Goal: Task Accomplishment & Management: Manage account settings

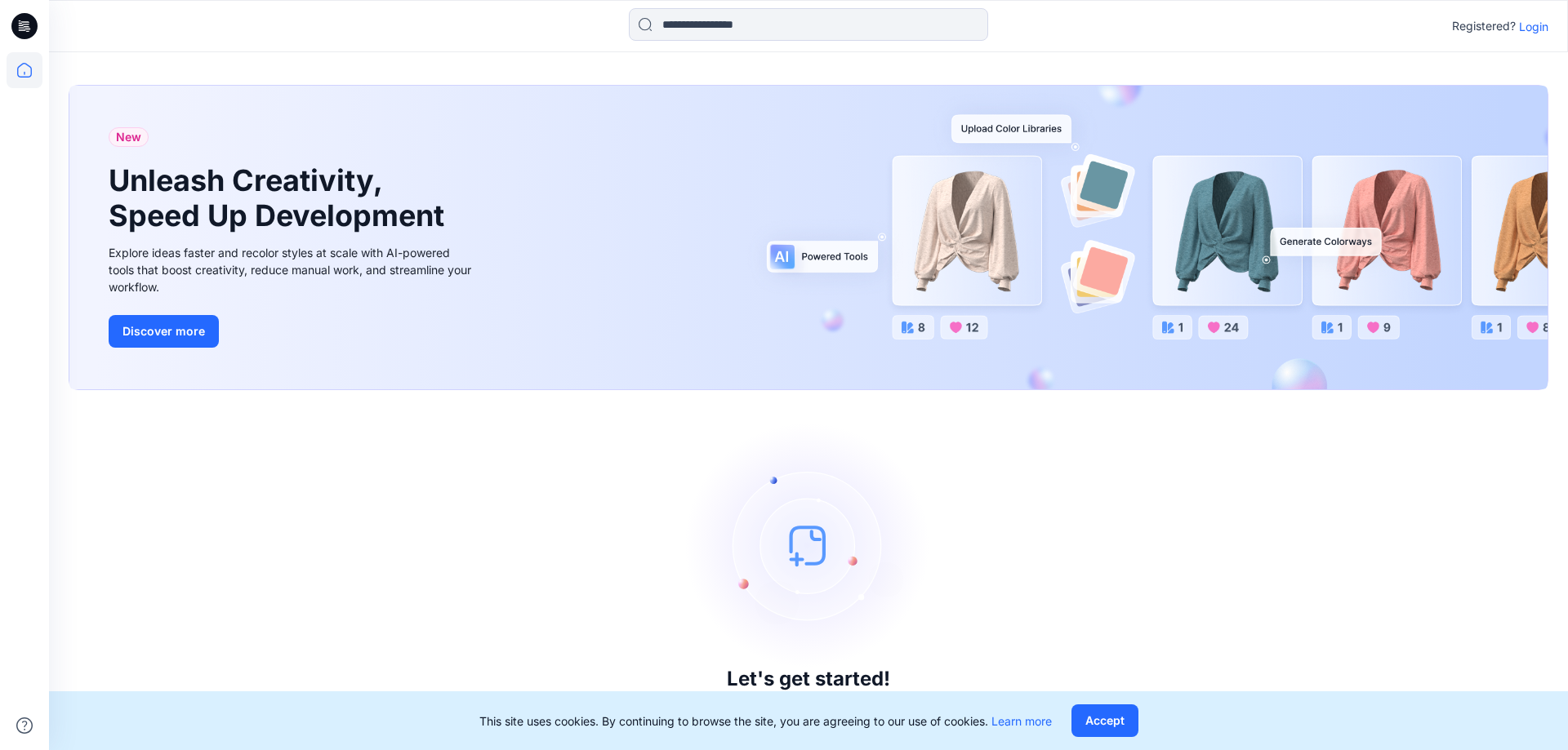
click at [1546, 33] on p "Login" at bounding box center [1533, 27] width 30 height 17
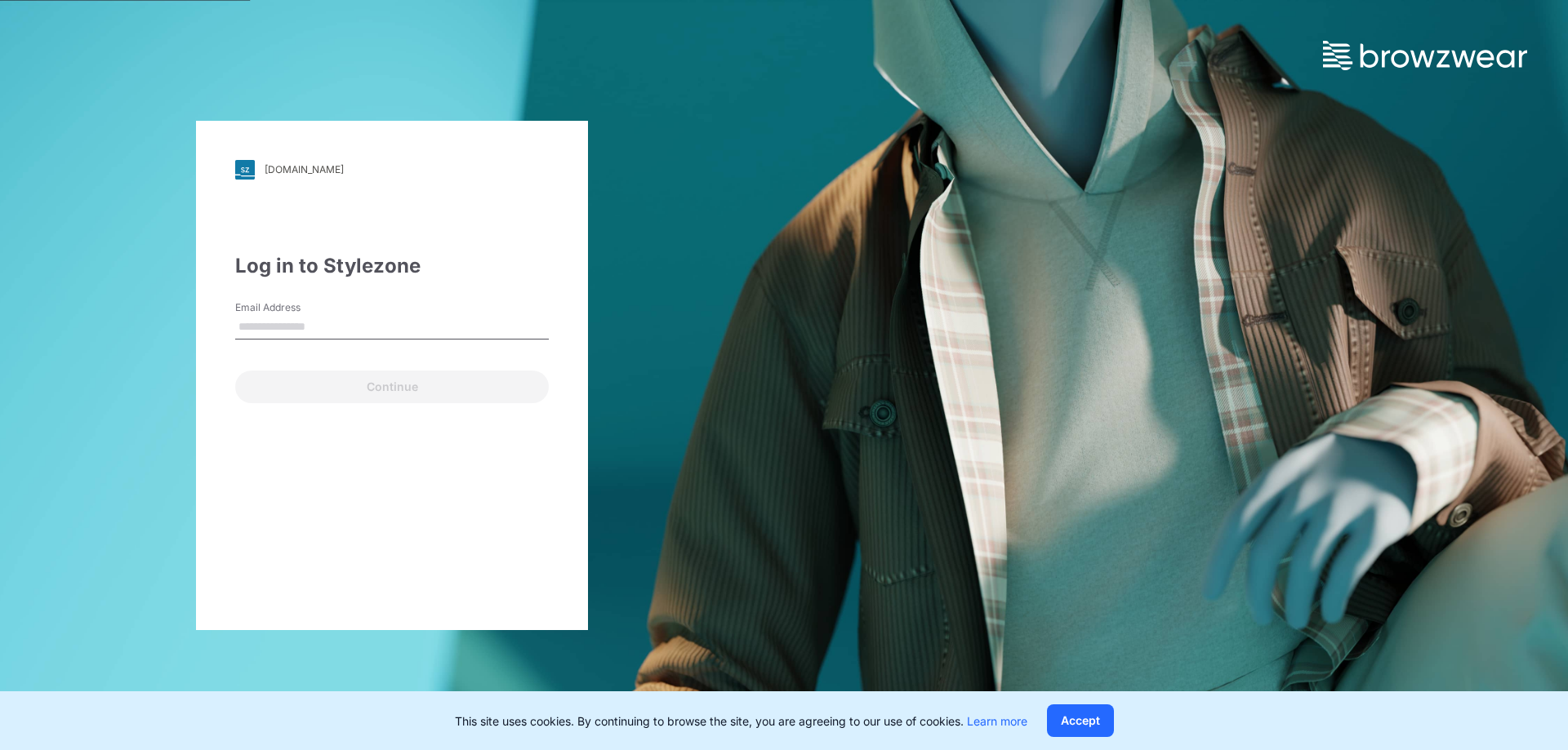
type input "**********"
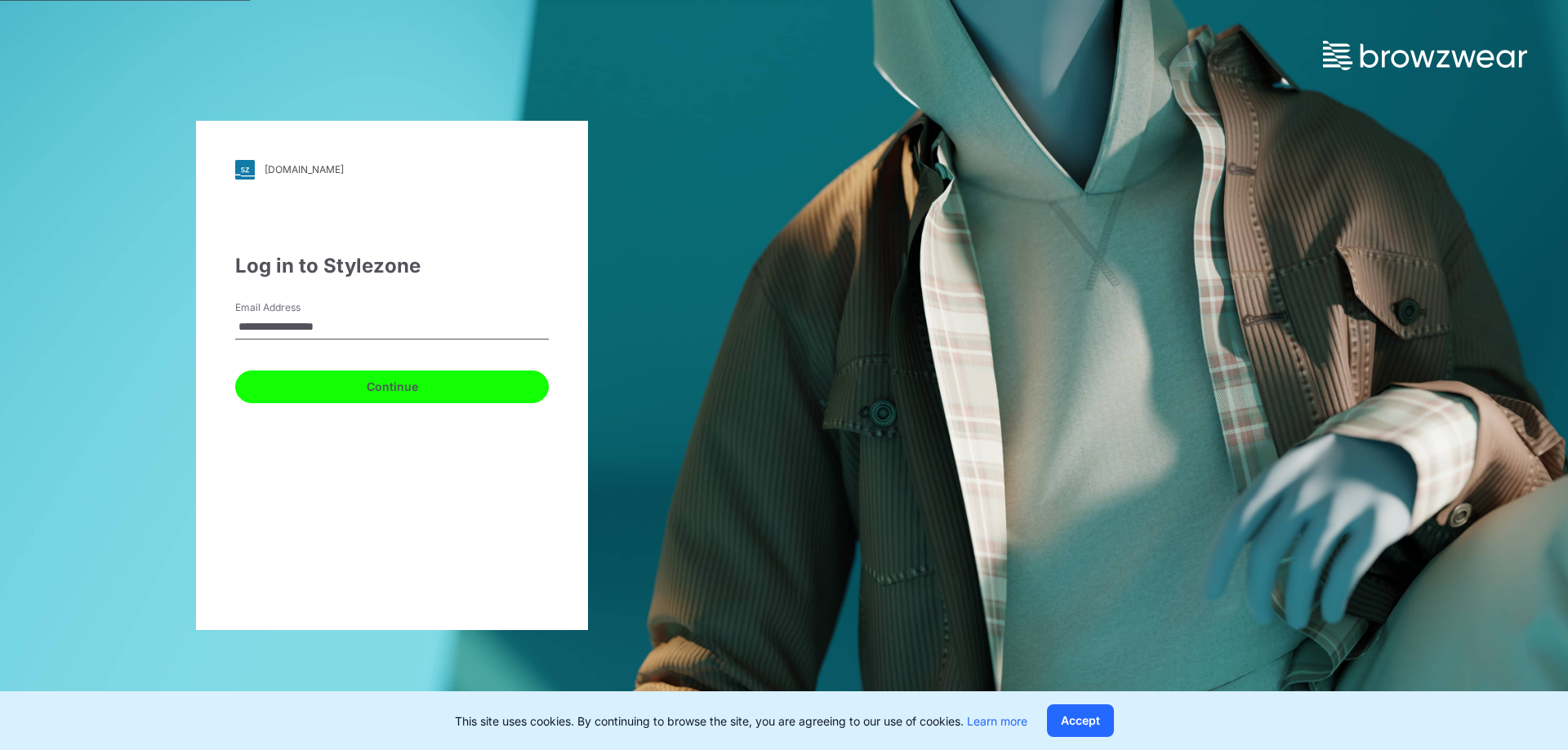
click at [395, 382] on button "Continue" at bounding box center [392, 387] width 313 height 32
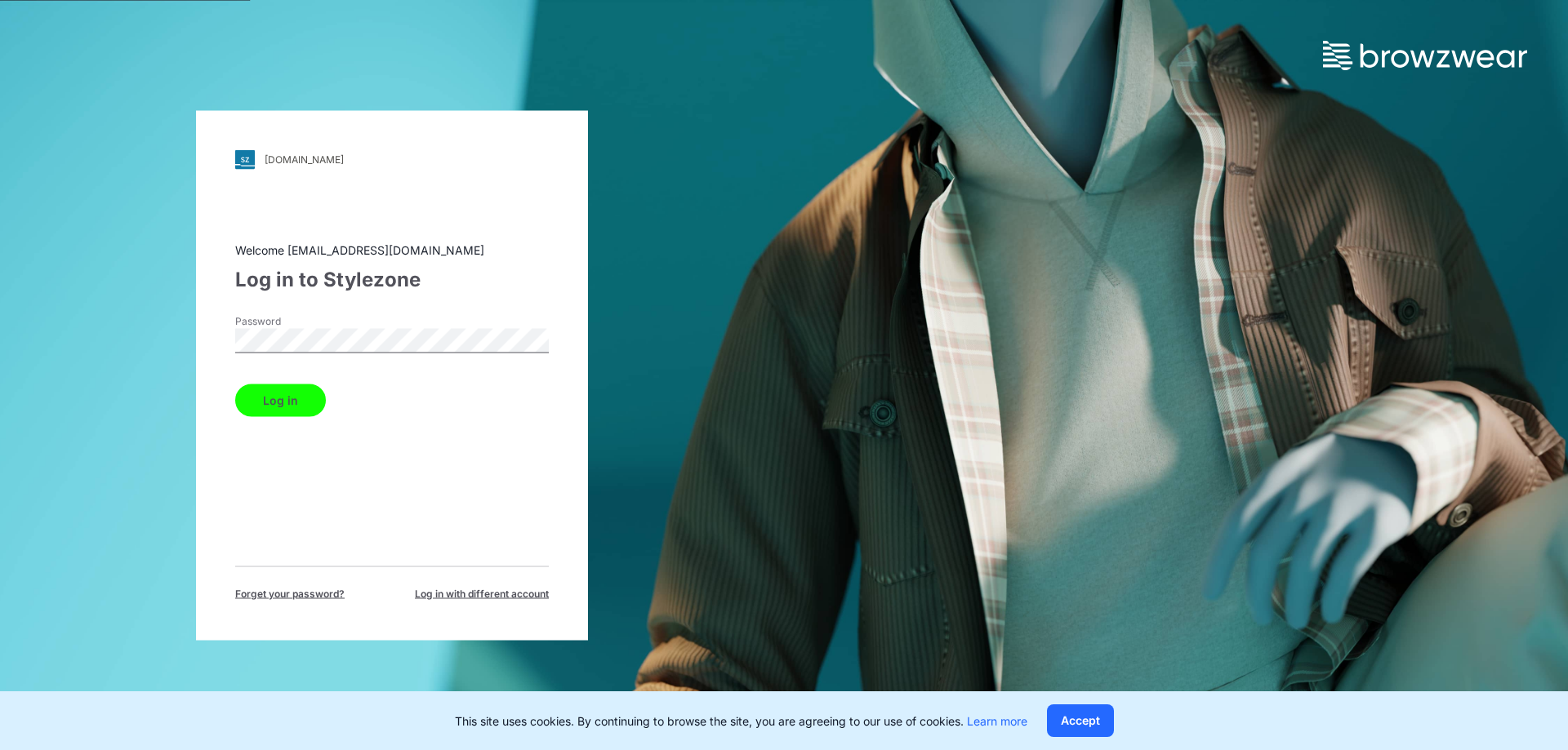
click at [249, 401] on button "Log in" at bounding box center [280, 400] width 91 height 32
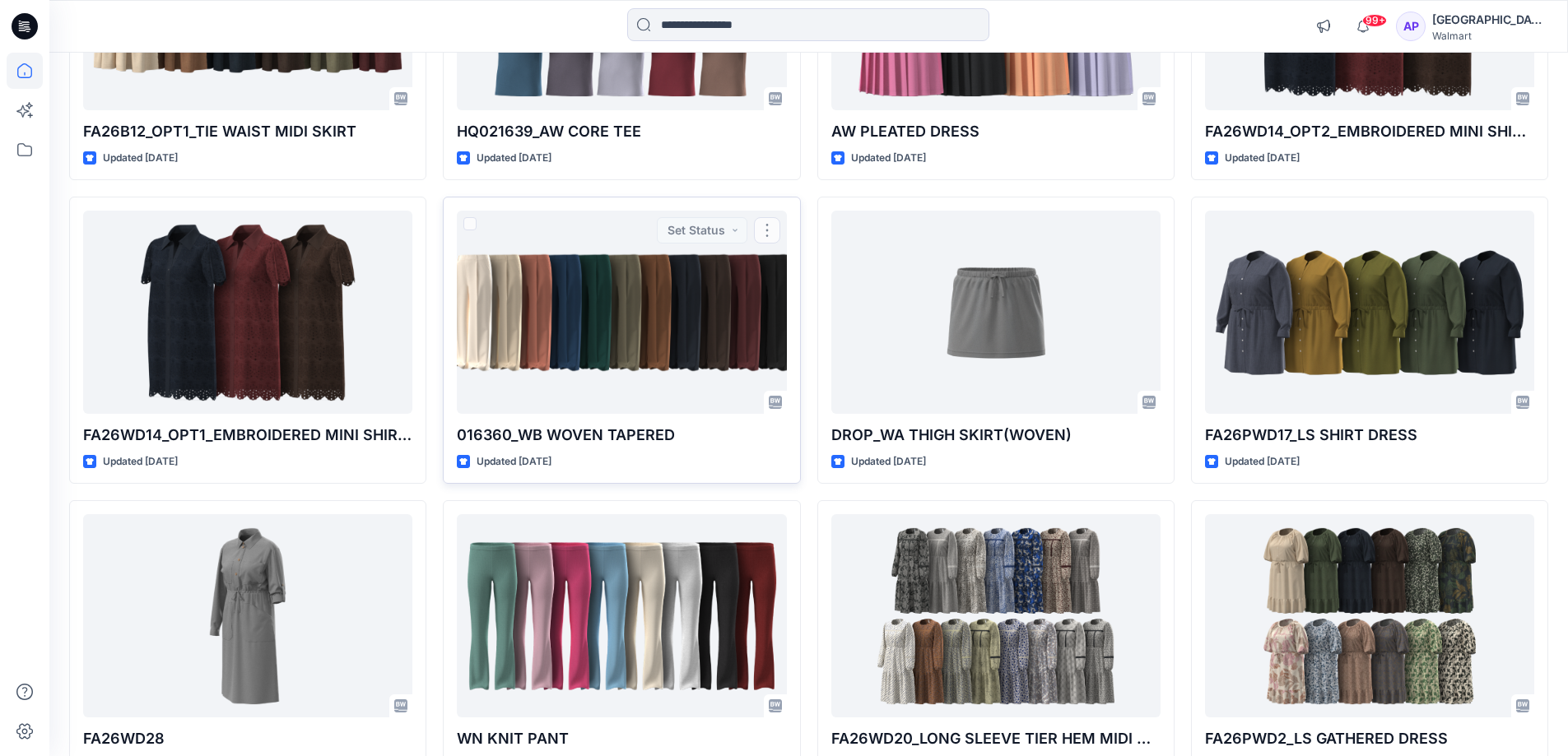
scroll to position [2600, 0]
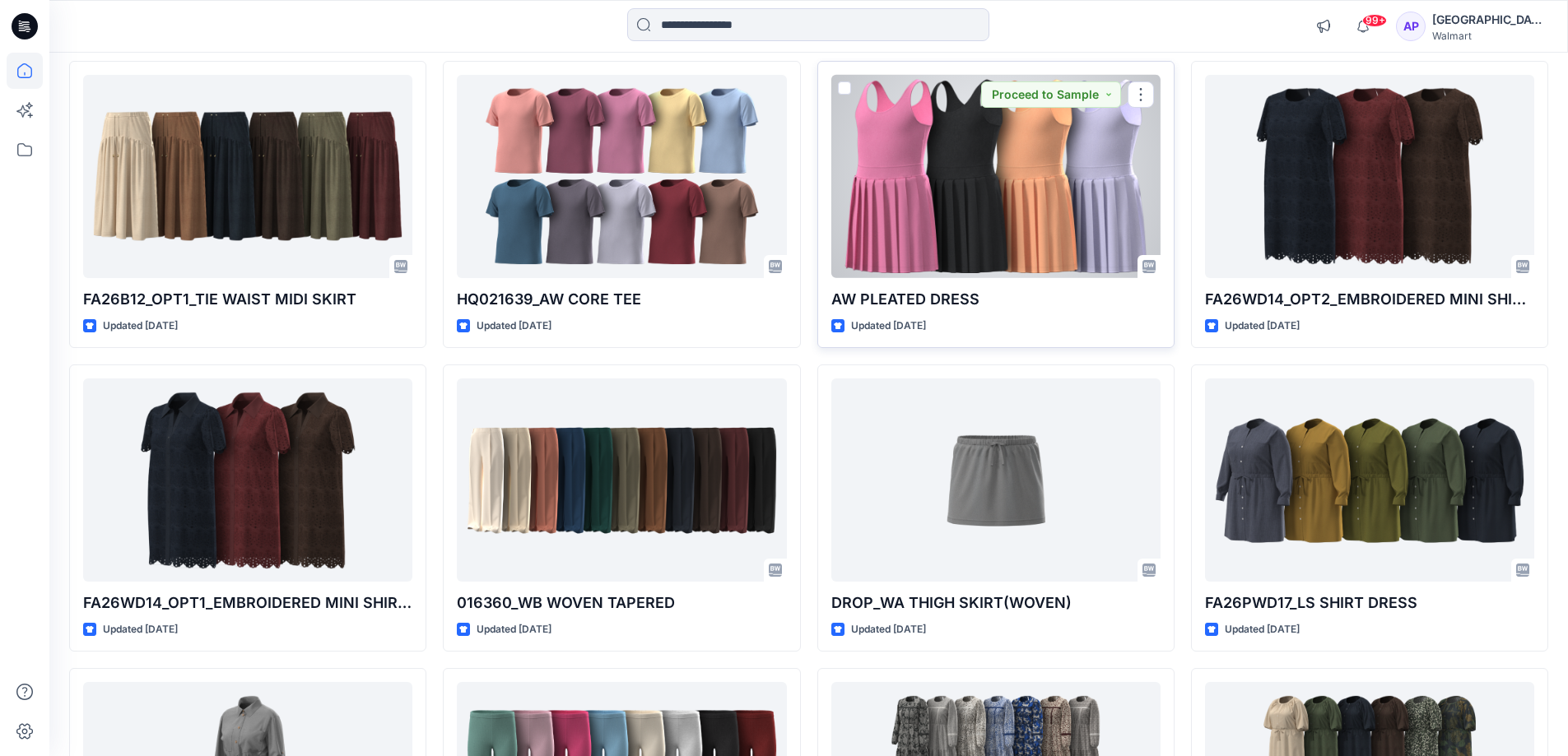
click at [943, 268] on div at bounding box center [996, 176] width 329 height 203
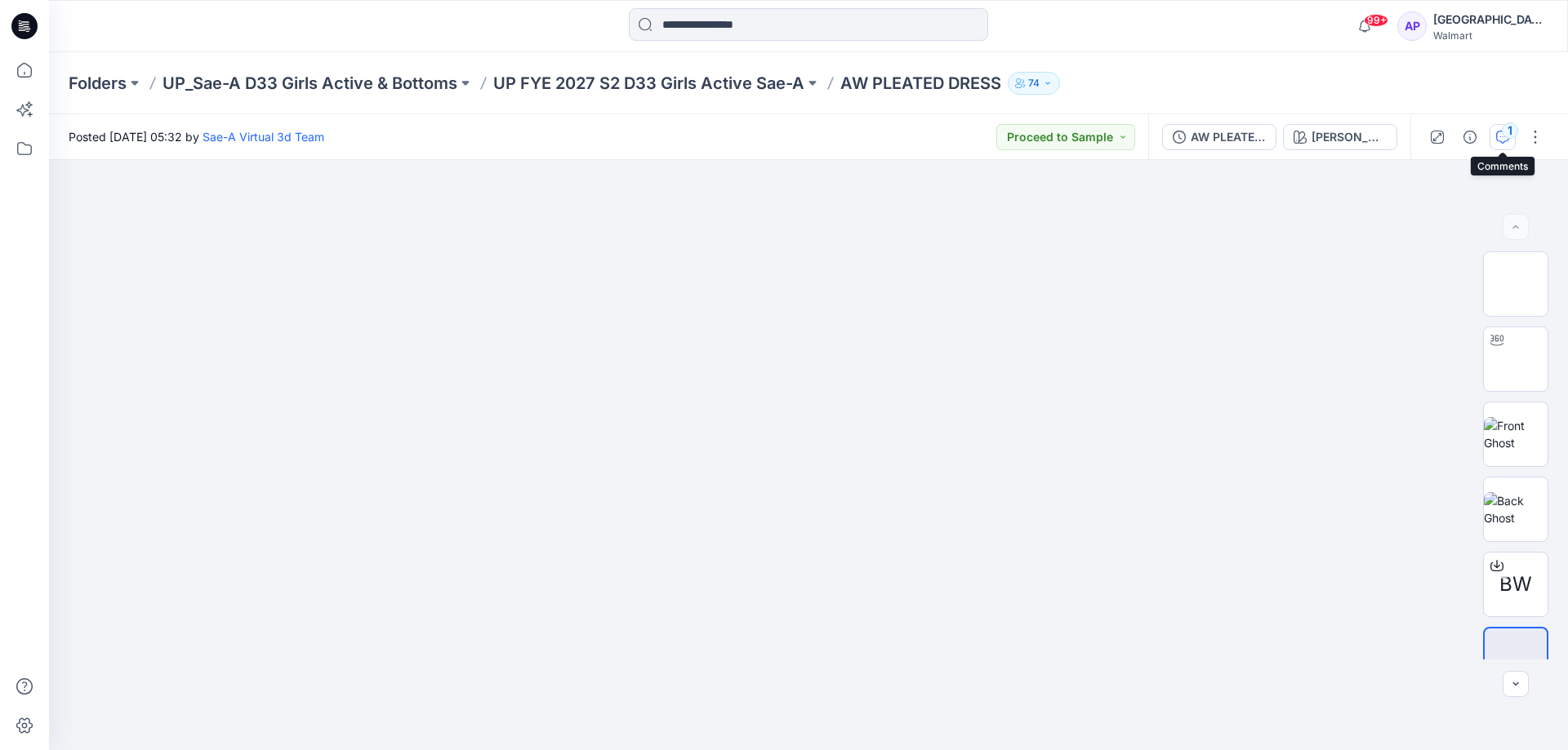
click at [1509, 145] on button "1" at bounding box center [1502, 137] width 26 height 26
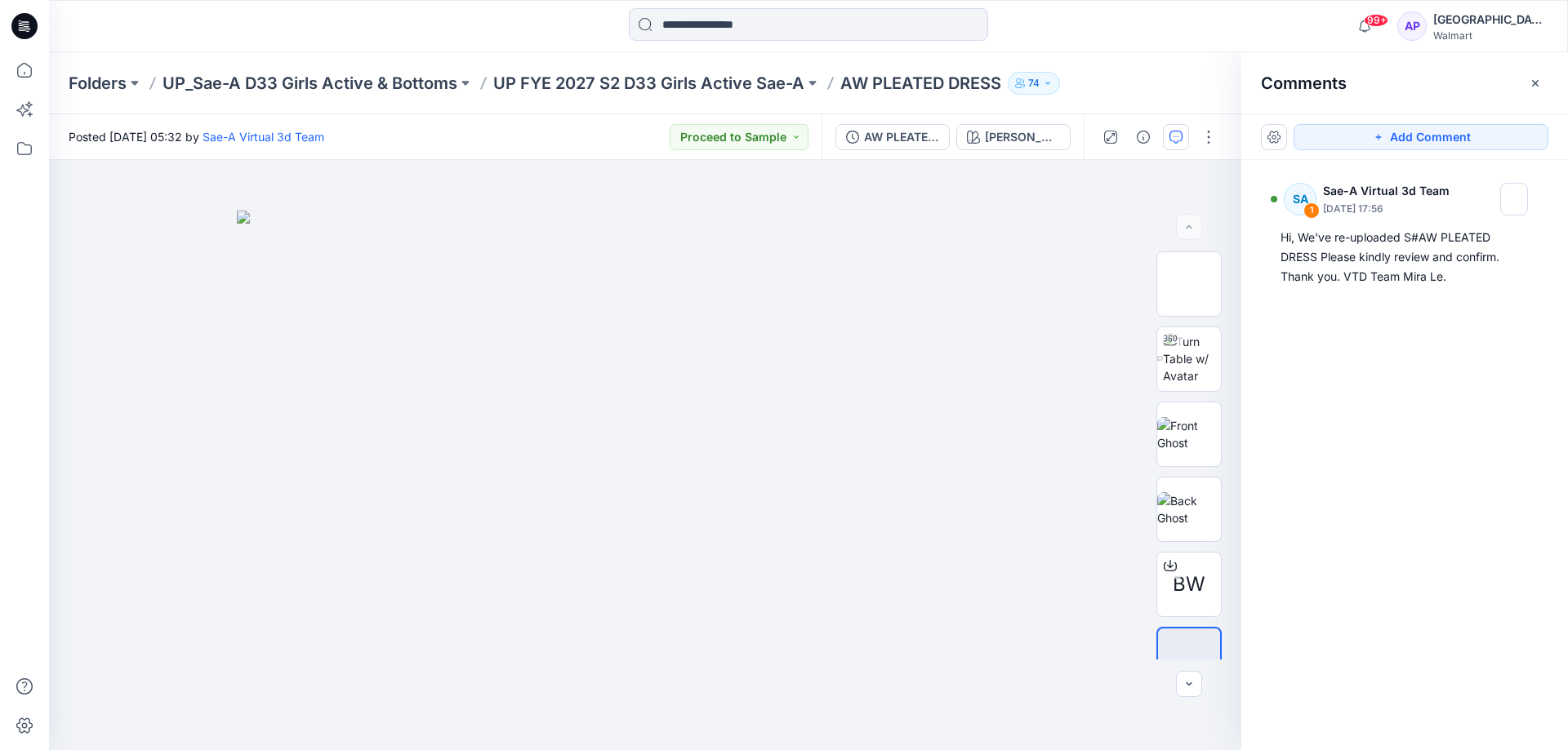
click at [906, 152] on div "AW PLEATED DRESS_REV_FULL COLORWAYS [PERSON_NAME]" at bounding box center [953, 138] width 262 height 46
click at [915, 140] on div "AW PLEATED DRESS_REV_FULL COLORWAYS" at bounding box center [901, 137] width 75 height 18
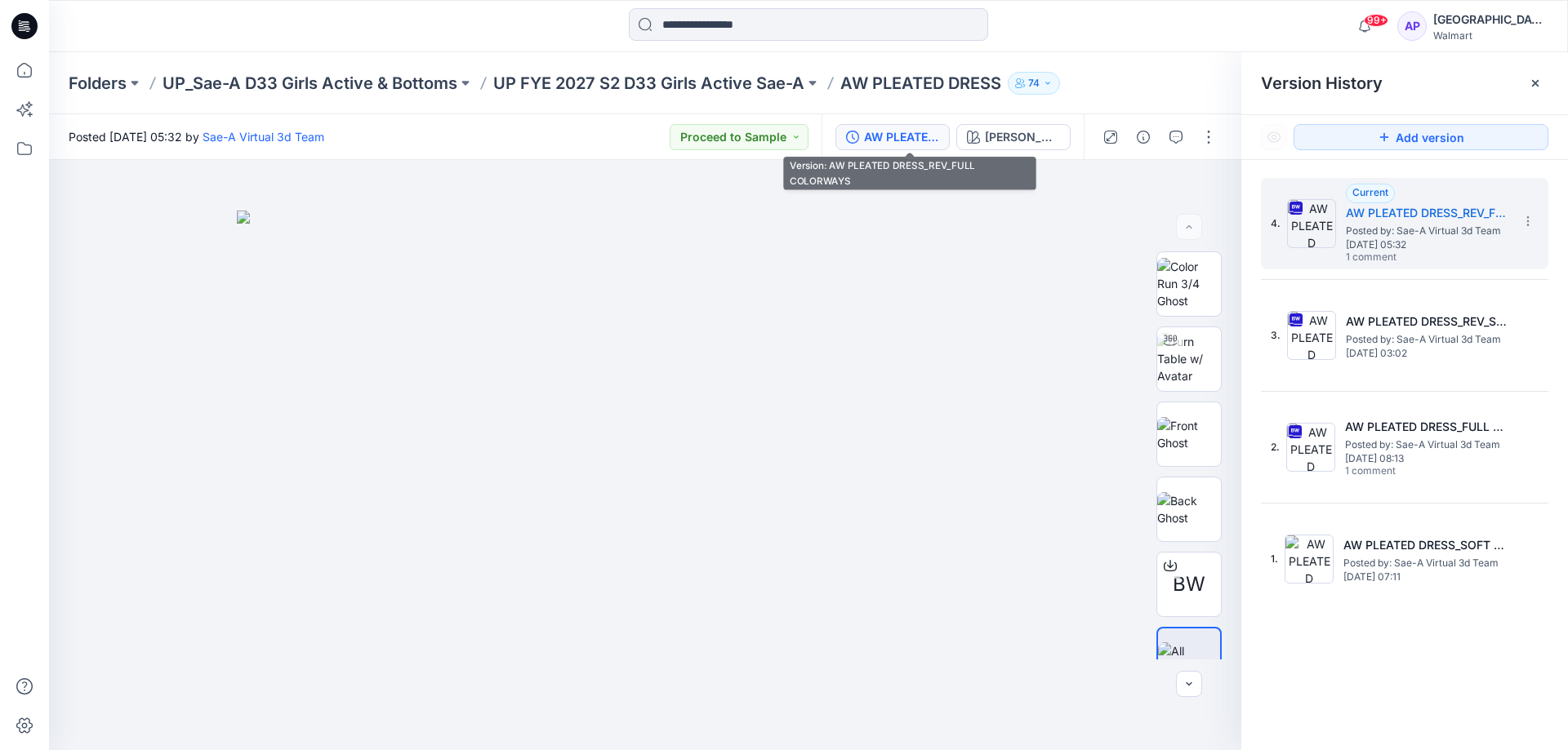
click at [578, 139] on div "Posted [DATE] 05:32 by Sae-A Virtual 3d Team Proceed to Sample" at bounding box center [435, 137] width 772 height 45
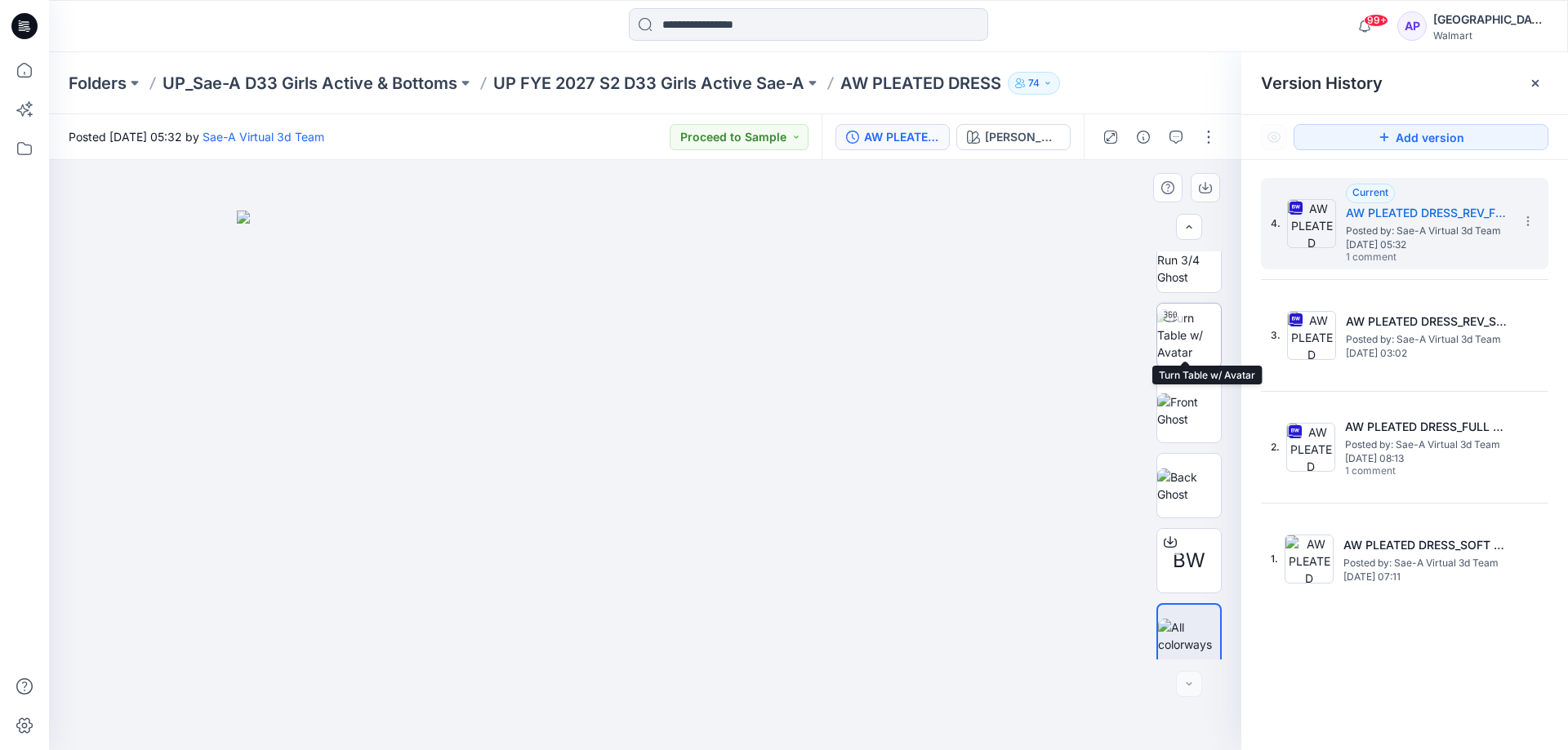
scroll to position [32, 0]
click at [1175, 384] on img at bounding box center [1189, 401] width 64 height 34
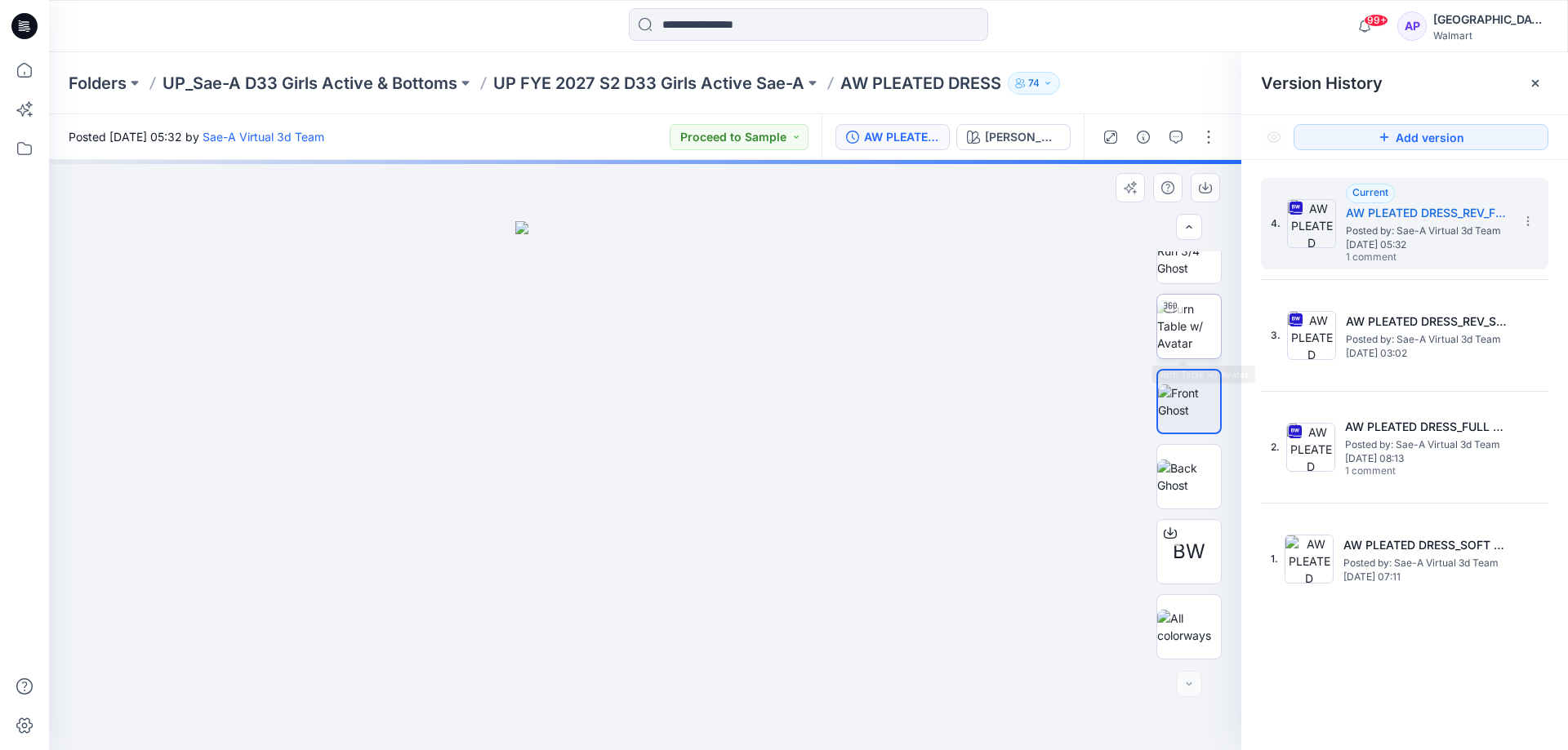
click at [1184, 321] on img at bounding box center [1189, 326] width 64 height 52
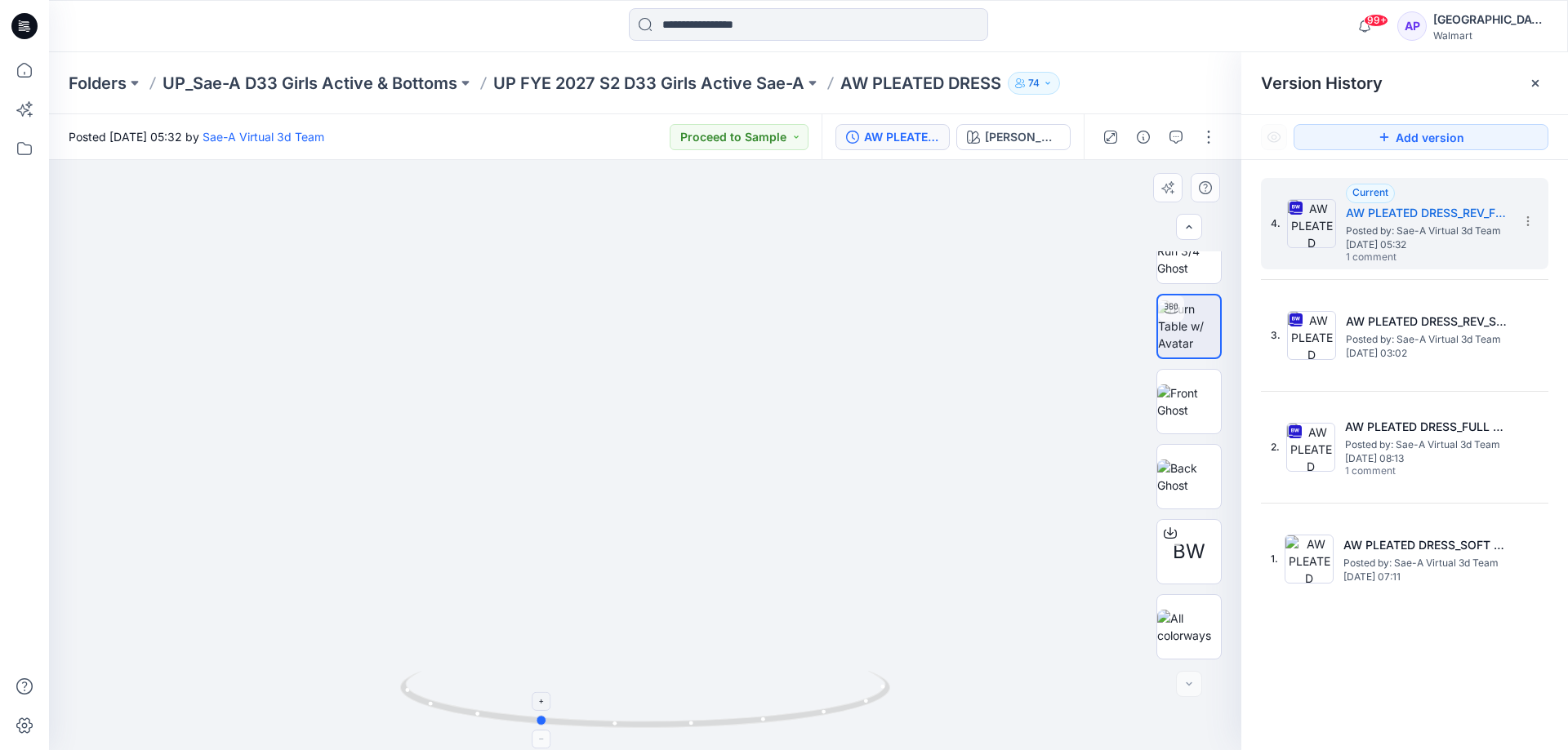
drag, startPoint x: 808, startPoint y: 715, endPoint x: 576, endPoint y: 686, distance: 233.8
click at [645, 691] on icon at bounding box center [647, 701] width 494 height 61
drag, startPoint x: 791, startPoint y: 710, endPoint x: 507, endPoint y: 687, distance: 284.9
click at [507, 687] on icon at bounding box center [647, 701] width 494 height 61
drag, startPoint x: 744, startPoint y: 710, endPoint x: 1214, endPoint y: 719, distance: 470.1
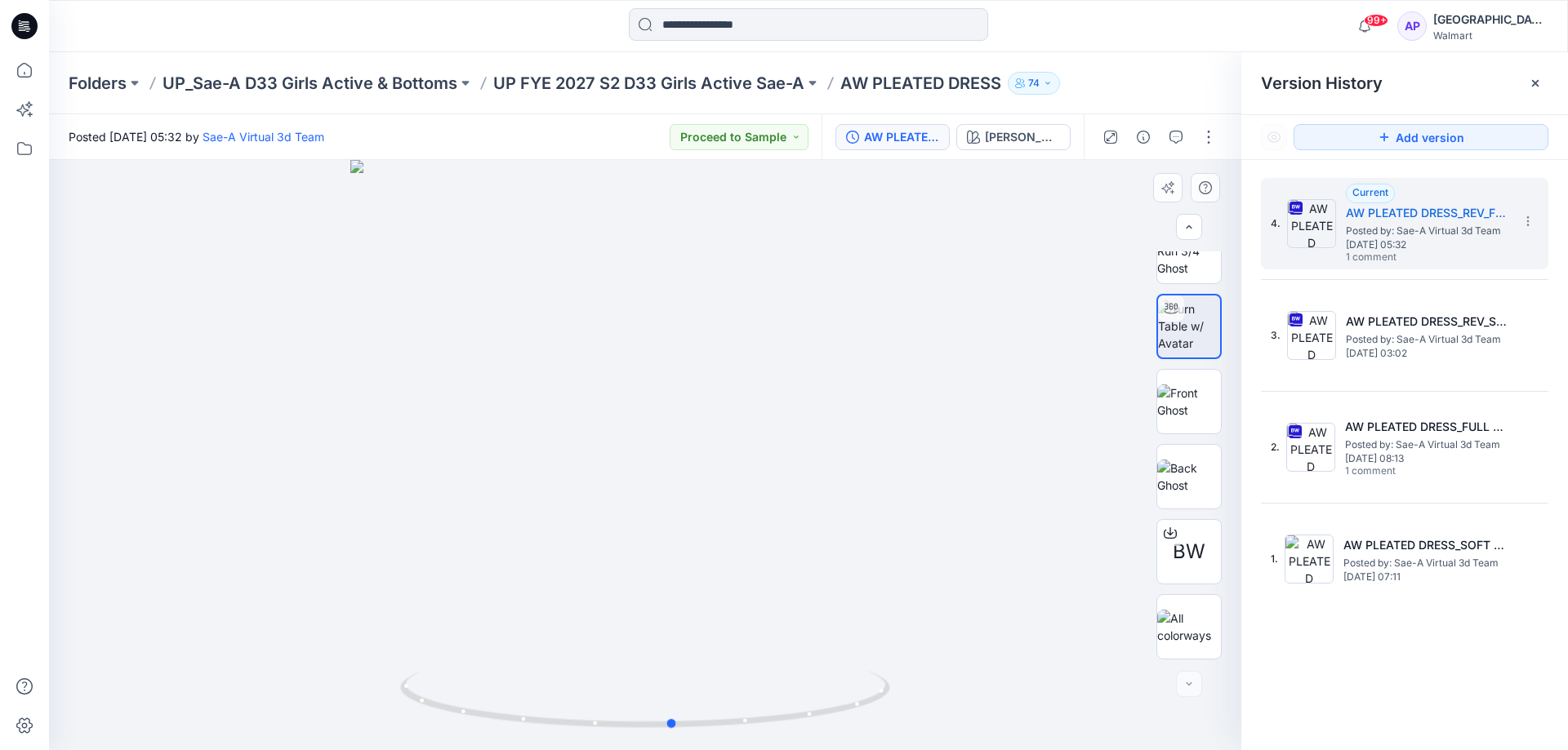
click at [1214, 719] on div at bounding box center [645, 455] width 1192 height 590
